Goal: Entertainment & Leisure: Consume media (video, audio)

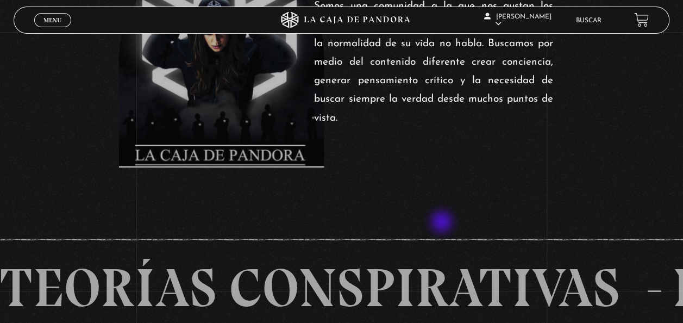
scroll to position [409, 0]
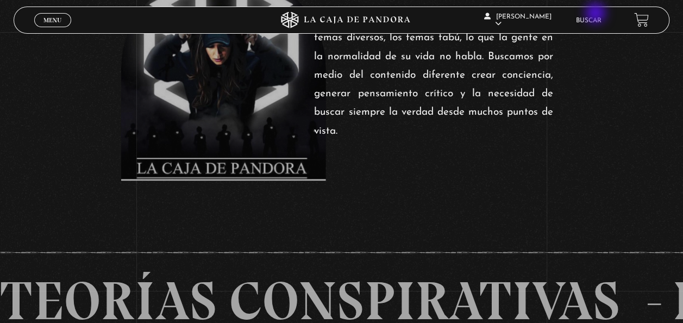
click at [597, 14] on li "Buscar" at bounding box center [589, 20] width 26 height 17
click at [599, 20] on link "Buscar" at bounding box center [589, 20] width 26 height 7
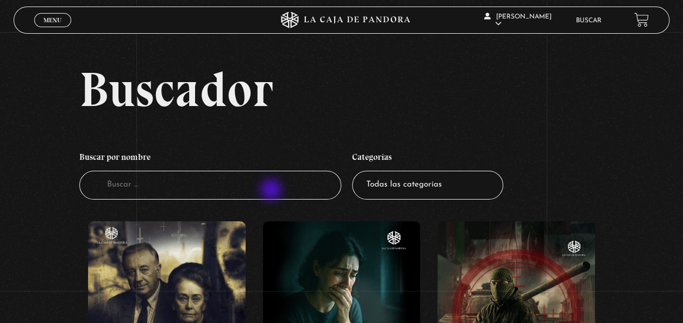
click at [272, 191] on input "Buscador" at bounding box center [210, 185] width 263 height 29
click at [423, 193] on select "Todas las categorías 11:11 Humanitario (1) Amo los Lunes (2) Análisis de series…" at bounding box center [427, 185] width 151 height 29
click at [267, 190] on input "Buscador" at bounding box center [210, 185] width 263 height 29
type input "i"
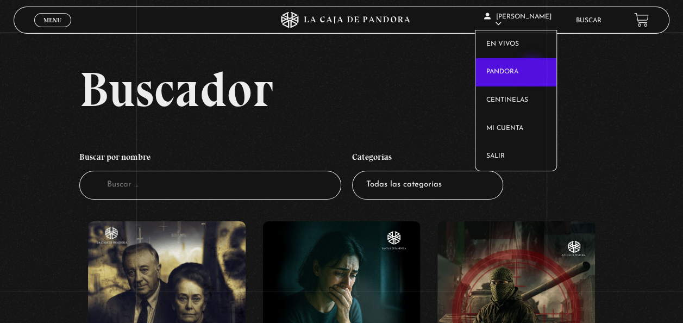
click at [534, 70] on link "Pandora" at bounding box center [516, 72] width 81 height 28
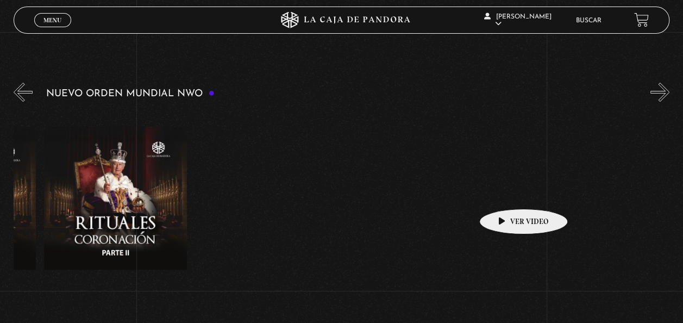
scroll to position [0, 4494]
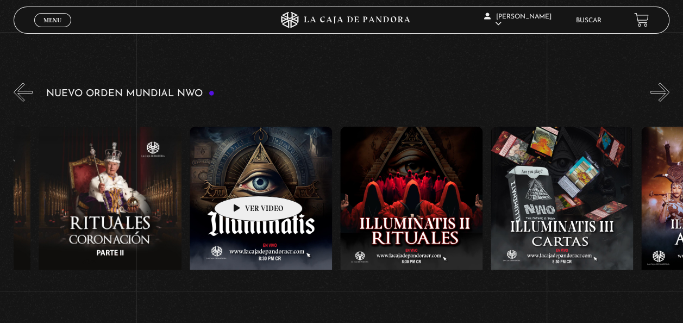
click at [241, 179] on figure at bounding box center [261, 225] width 142 height 196
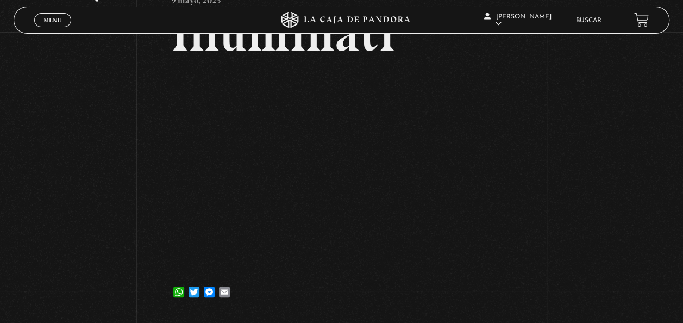
scroll to position [66, 0]
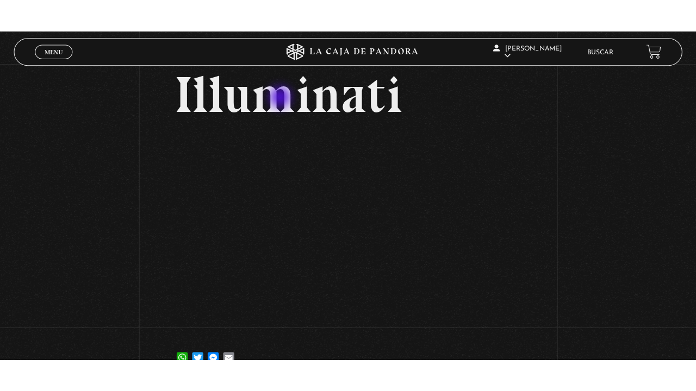
scroll to position [57, 0]
